Goal: Transaction & Acquisition: Purchase product/service

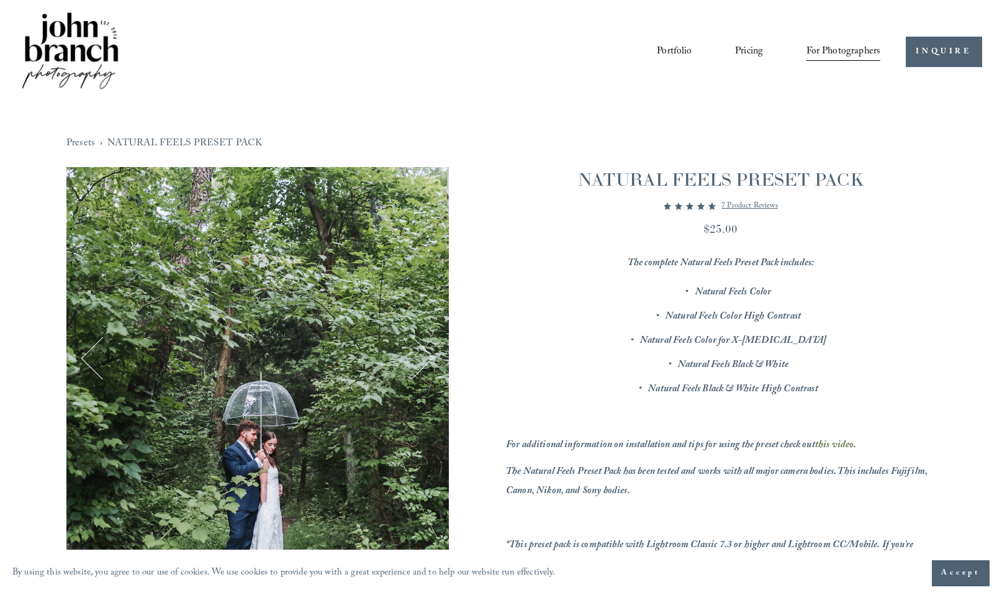
scroll to position [2989, 0]
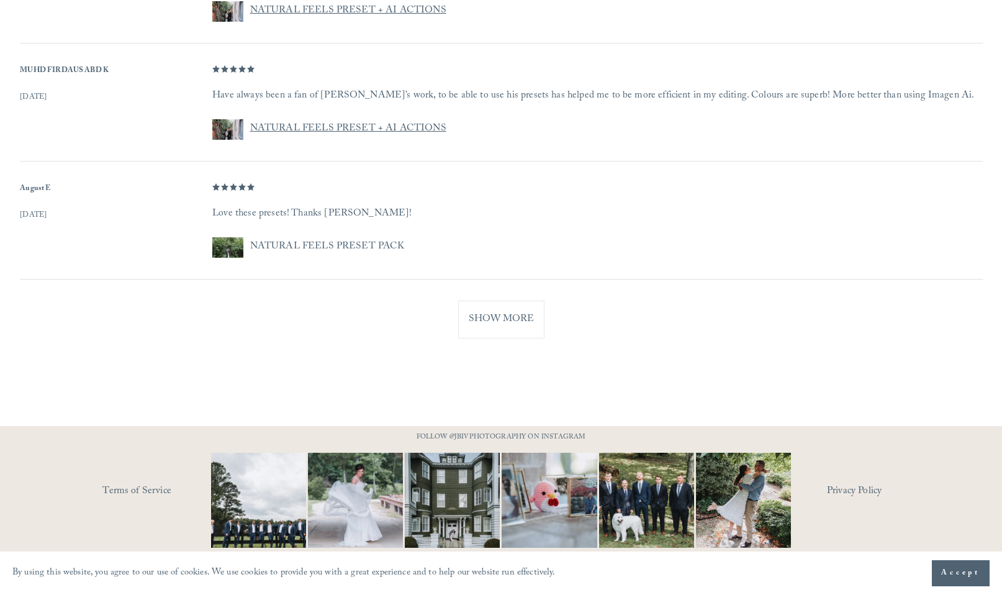
click at [372, 488] on img at bounding box center [355, 499] width 143 height 95
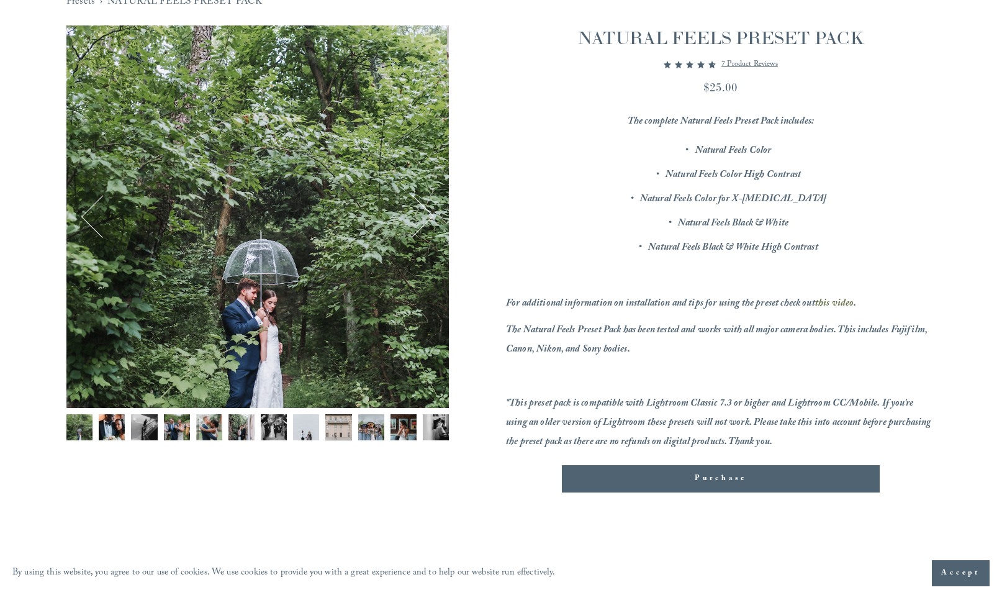
scroll to position [0, 0]
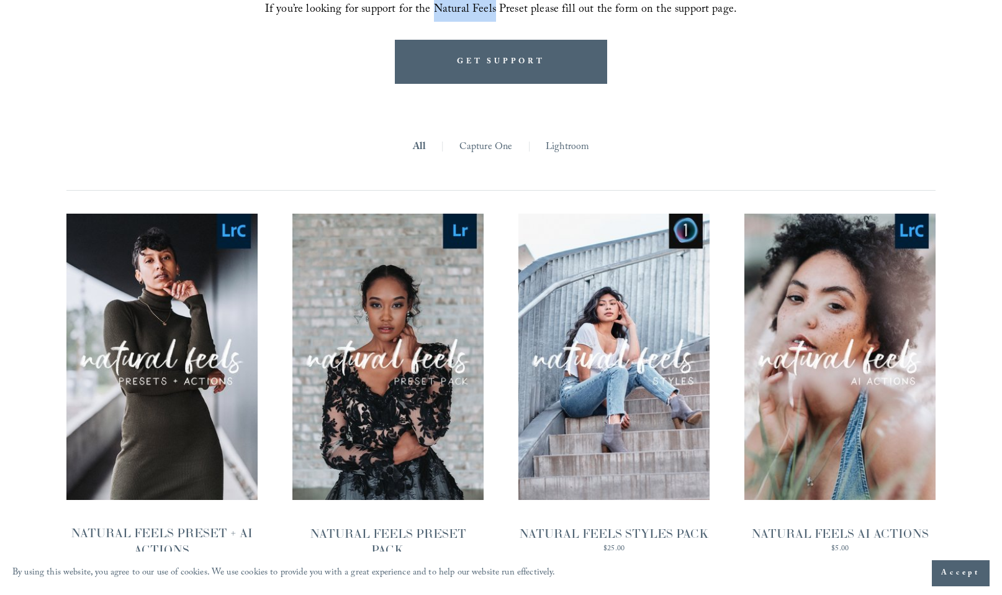
scroll to position [1180, 0]
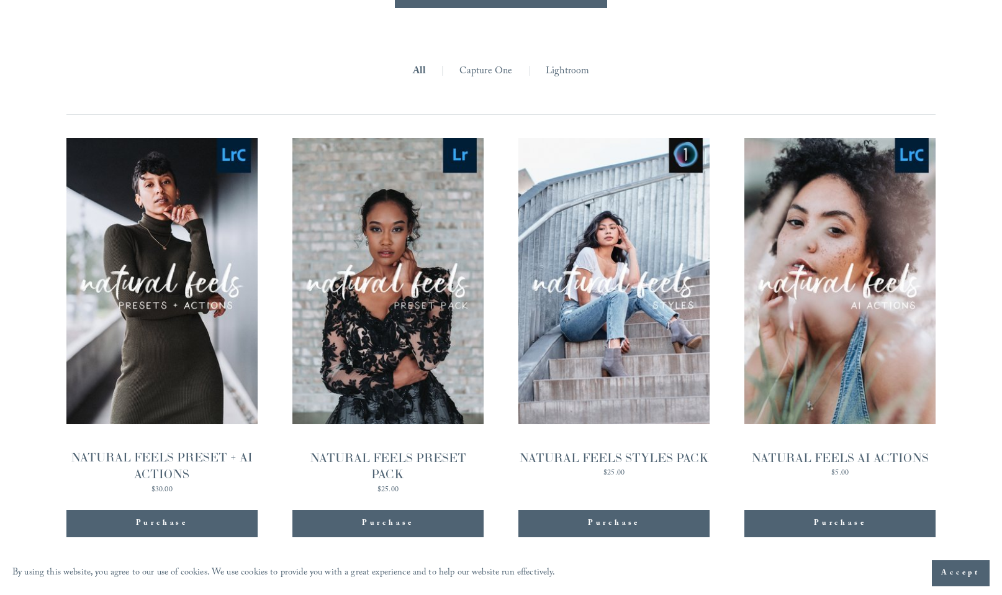
click at [564, 62] on link "Lightroom" at bounding box center [567, 71] width 43 height 19
